Goal: Check status

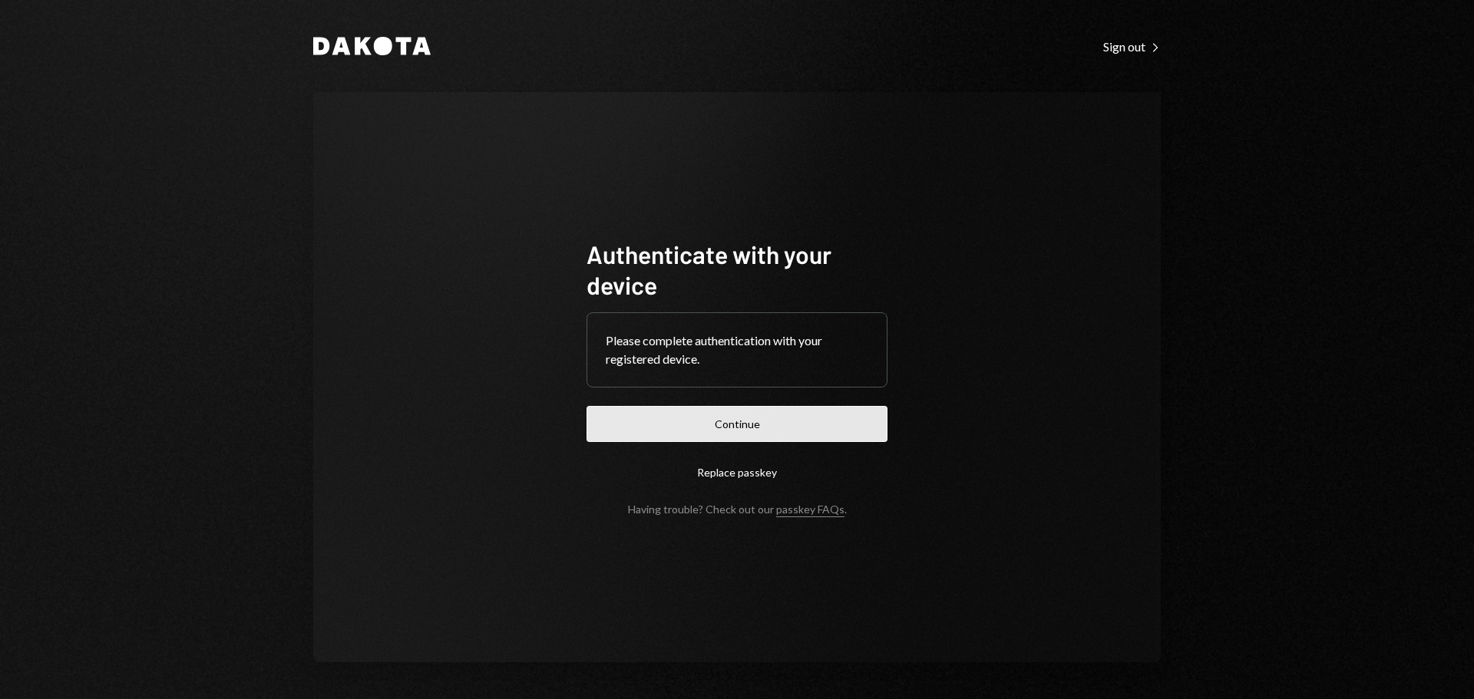
click at [764, 431] on button "Continue" at bounding box center [737, 424] width 301 height 36
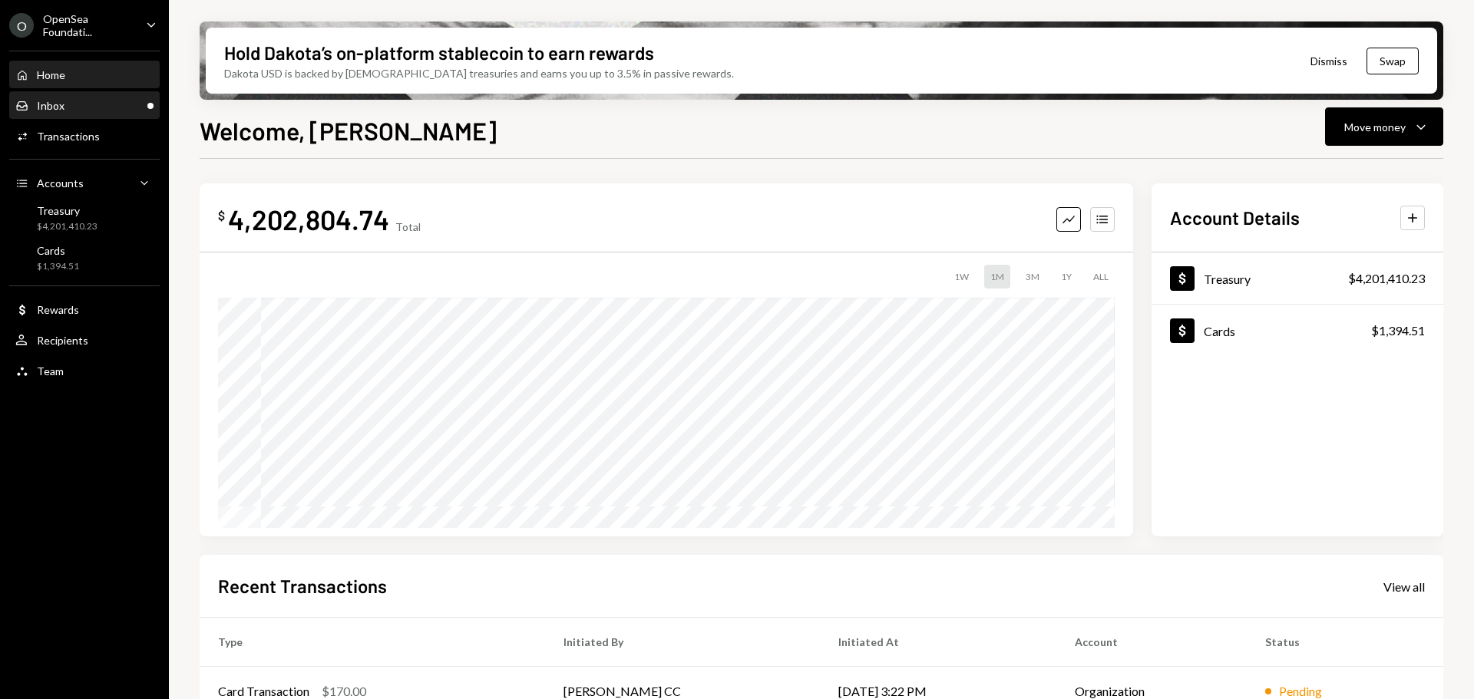
click at [72, 112] on div "Inbox Inbox" at bounding box center [84, 106] width 138 height 14
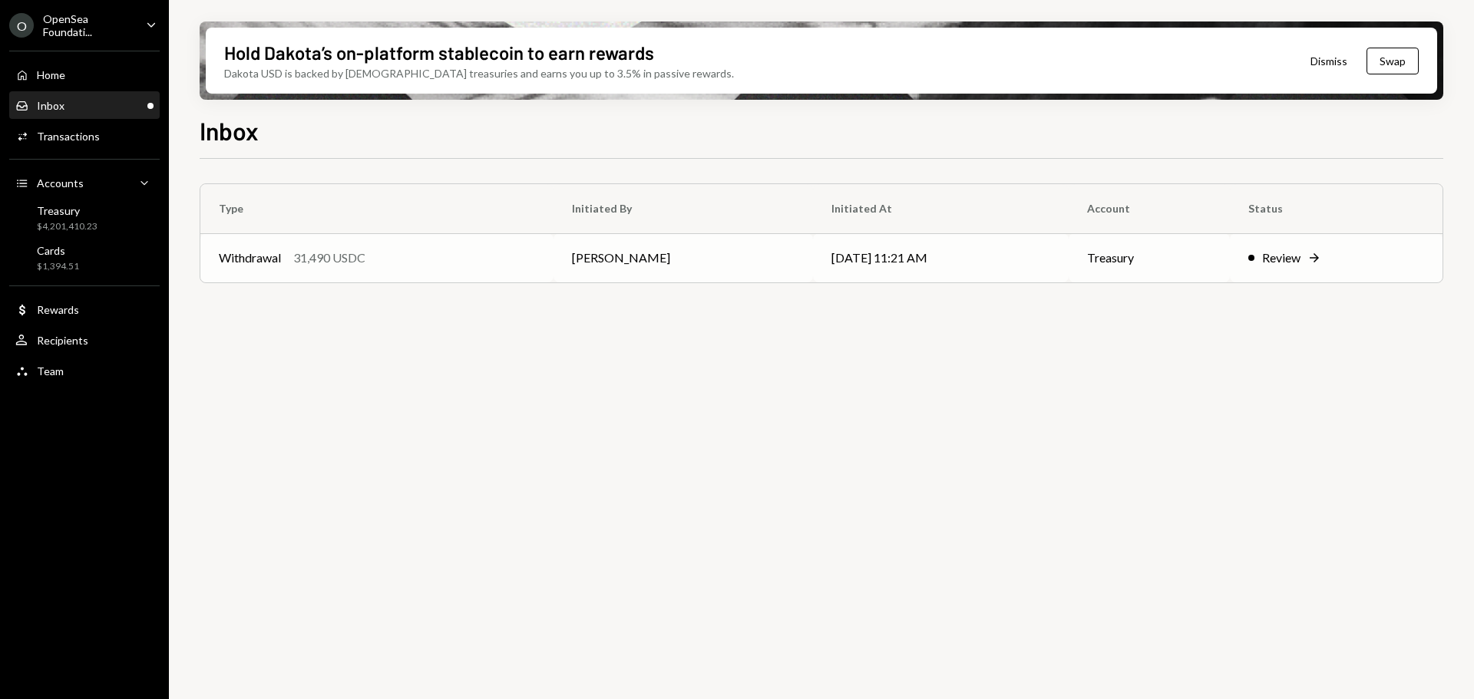
click at [284, 248] on td "Withdrawal 31,490 USDC" at bounding box center [376, 257] width 353 height 49
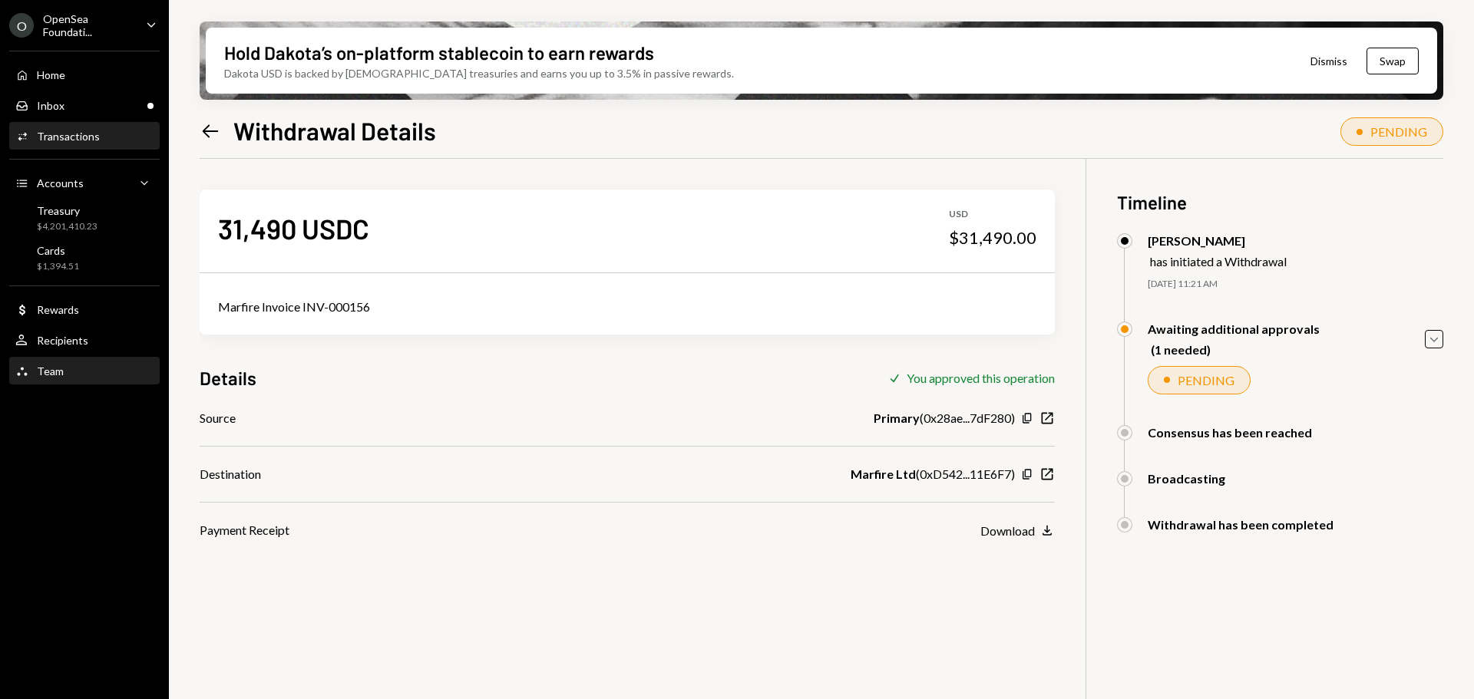
click at [61, 359] on div "Team Team" at bounding box center [84, 372] width 138 height 26
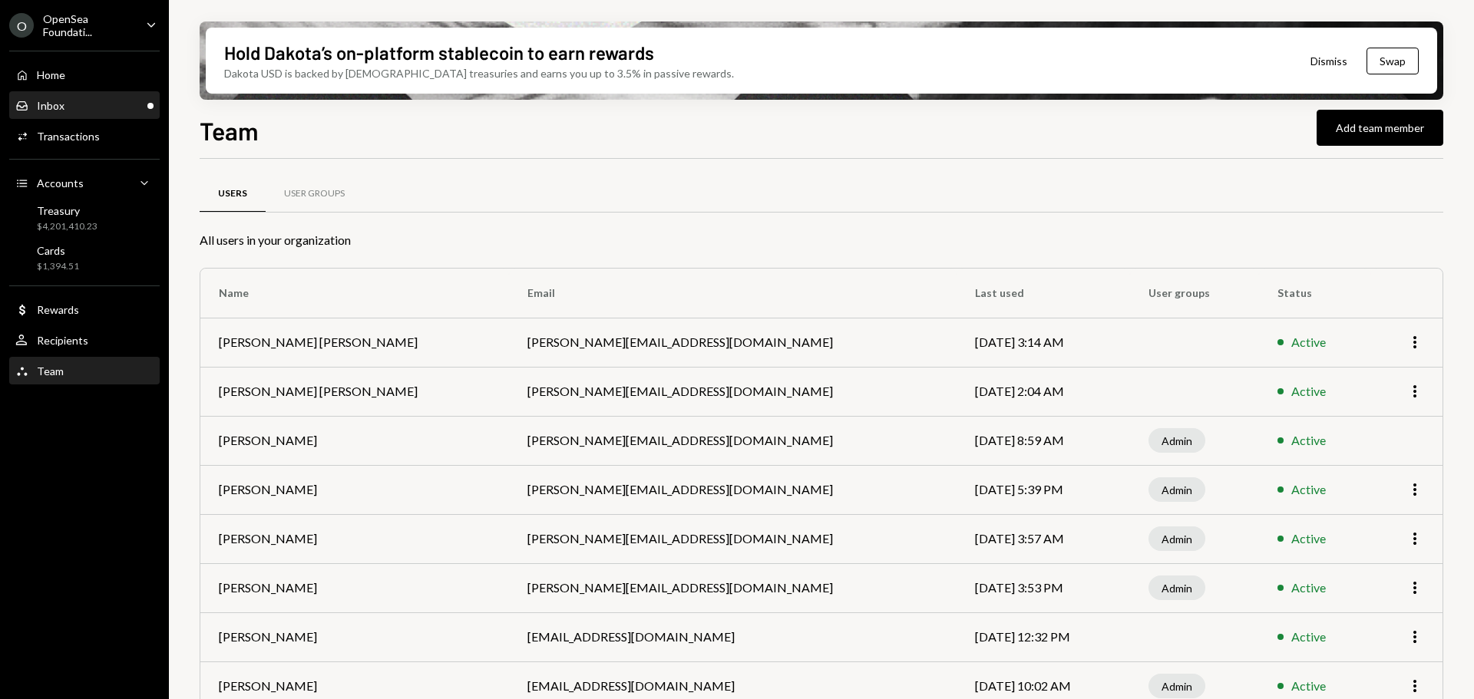
click at [128, 108] on div "Inbox Inbox" at bounding box center [84, 106] width 138 height 14
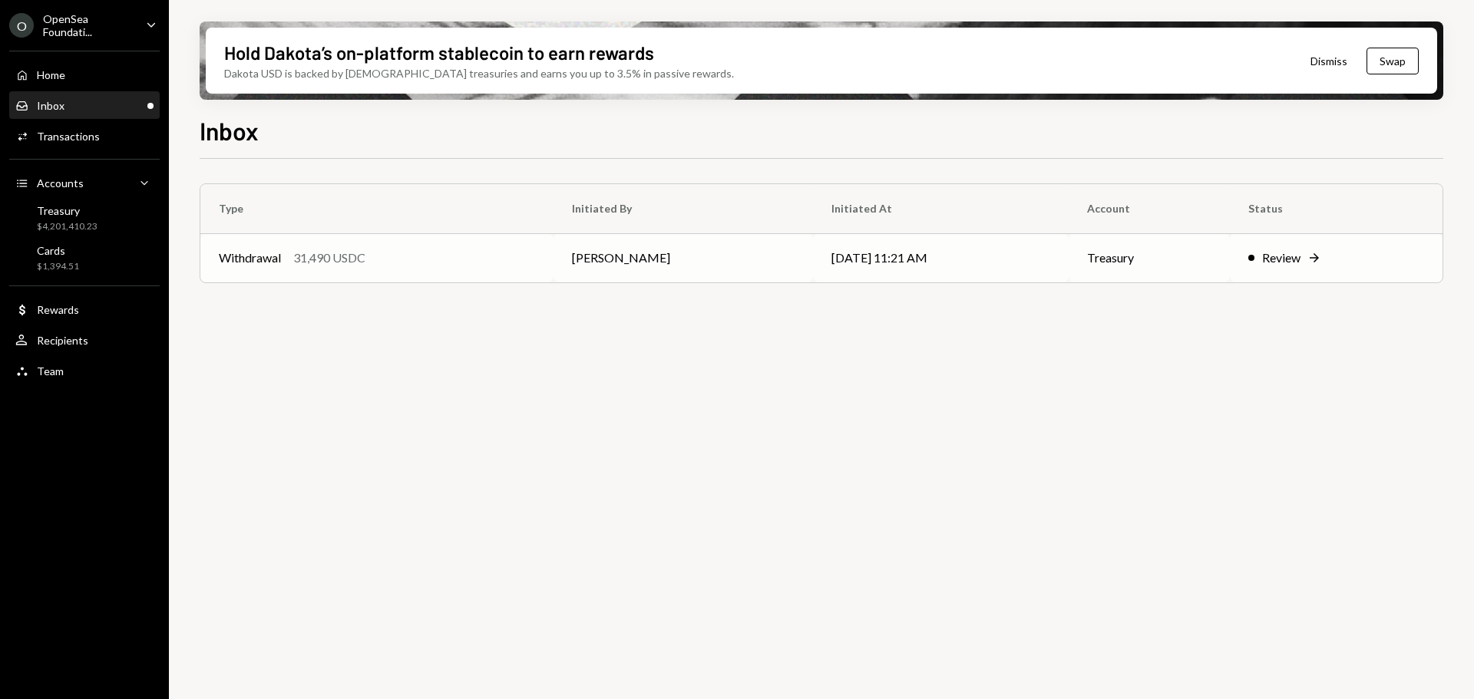
click at [380, 257] on div "Withdrawal 31,490 USDC" at bounding box center [377, 258] width 316 height 18
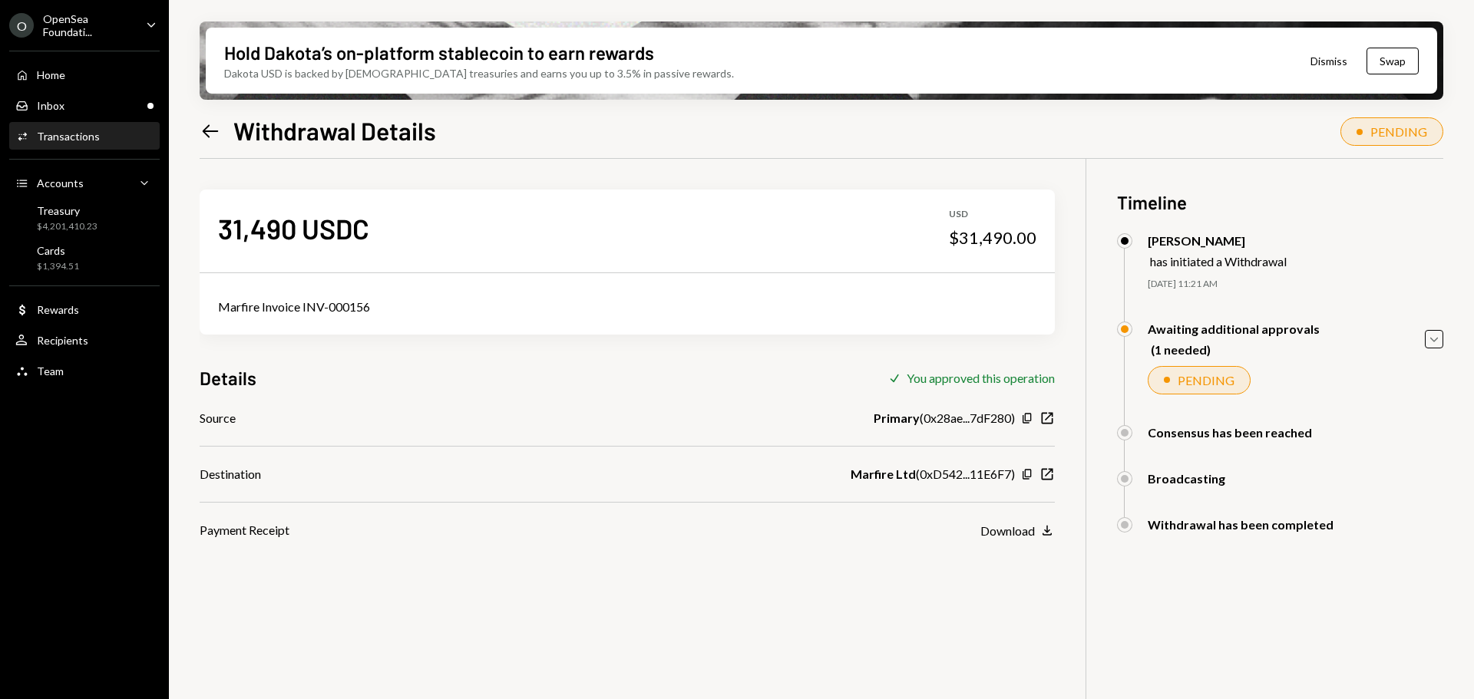
click at [1077, 162] on div "31,490 USDC USD $31,490.00 Marfire Invoice INV-000156 Details Check You approve…" at bounding box center [822, 508] width 1244 height 699
